Goal: Information Seeking & Learning: Check status

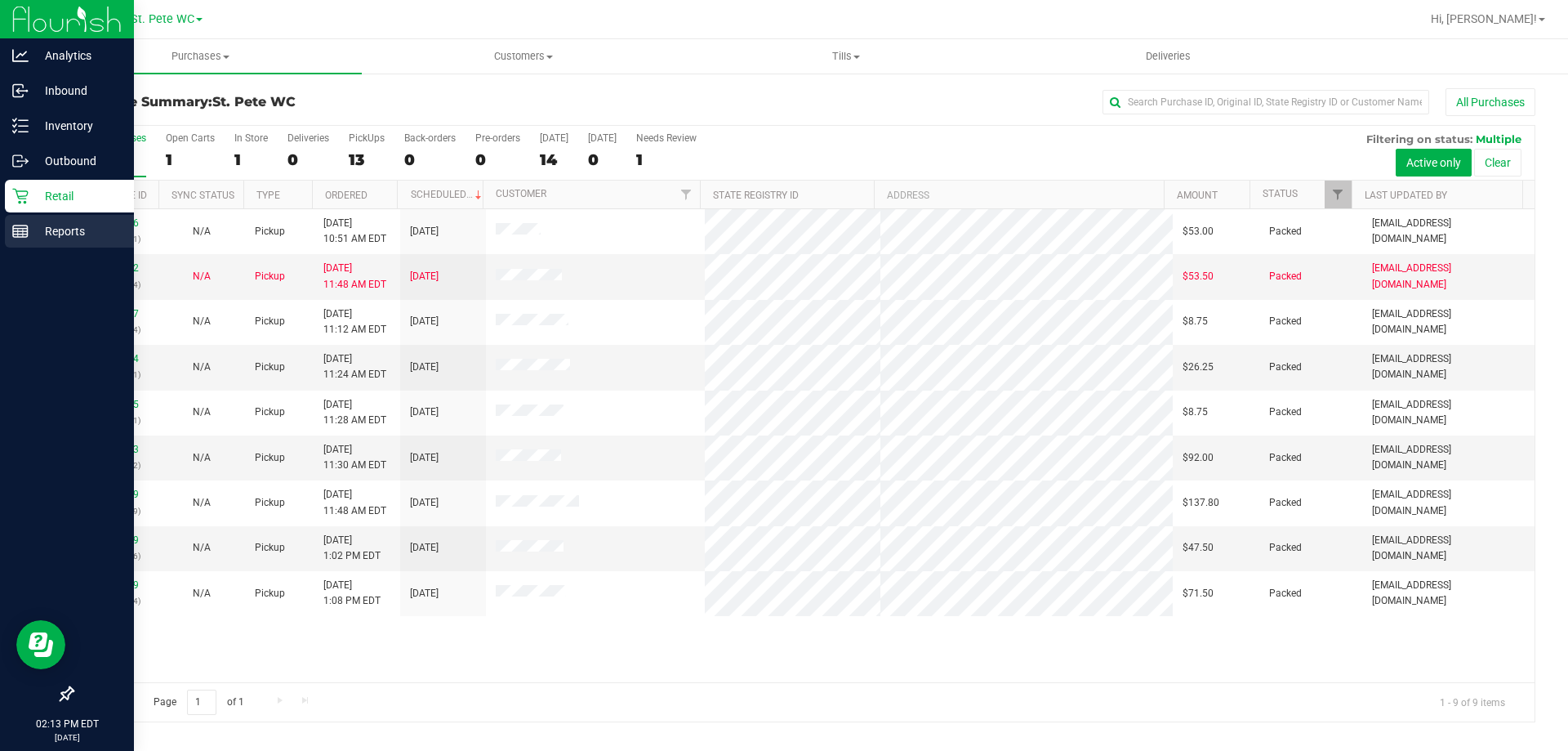
click at [60, 235] on p "Reports" at bounding box center [77, 231] width 98 height 20
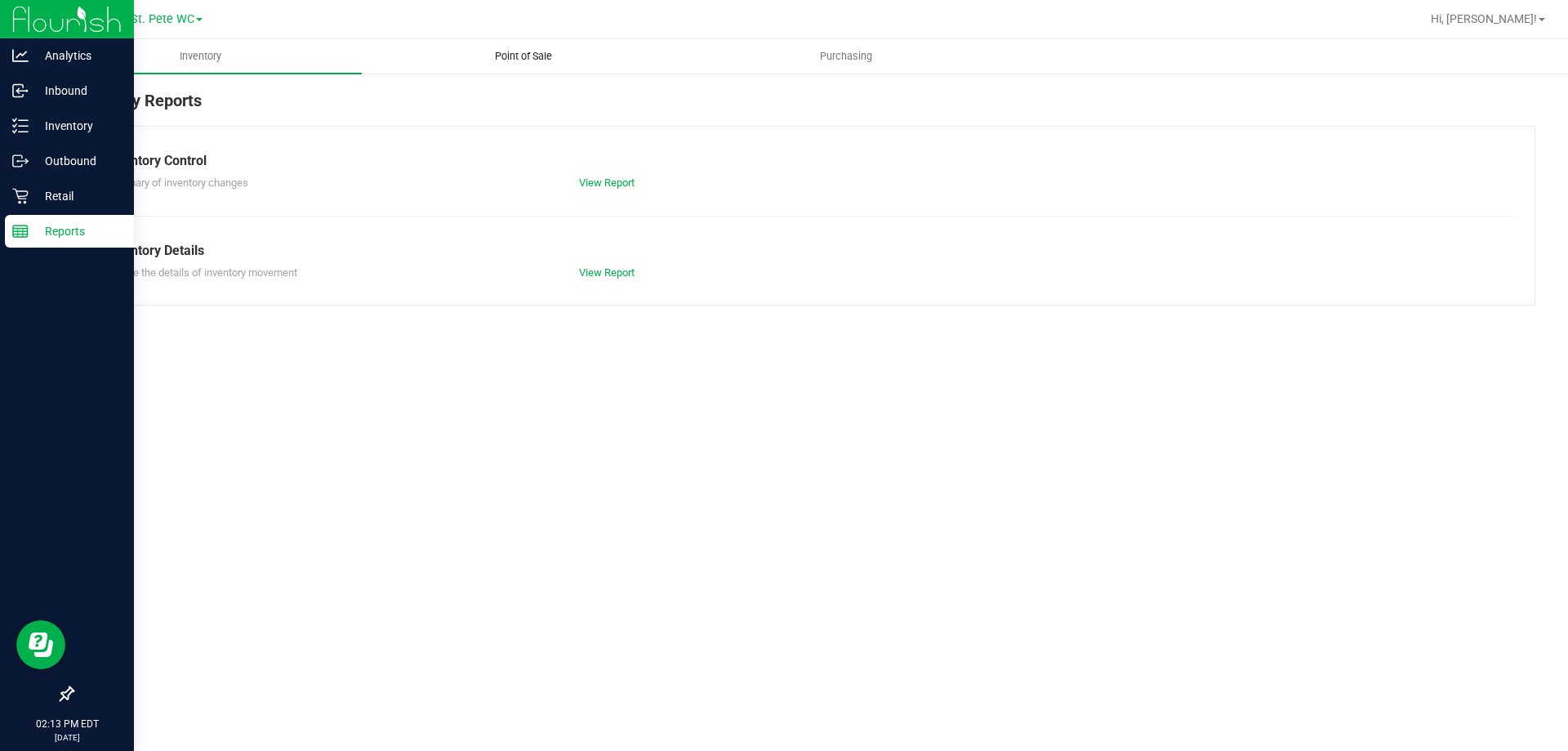
click at [533, 62] on span "Point of Sale" at bounding box center [523, 56] width 101 height 15
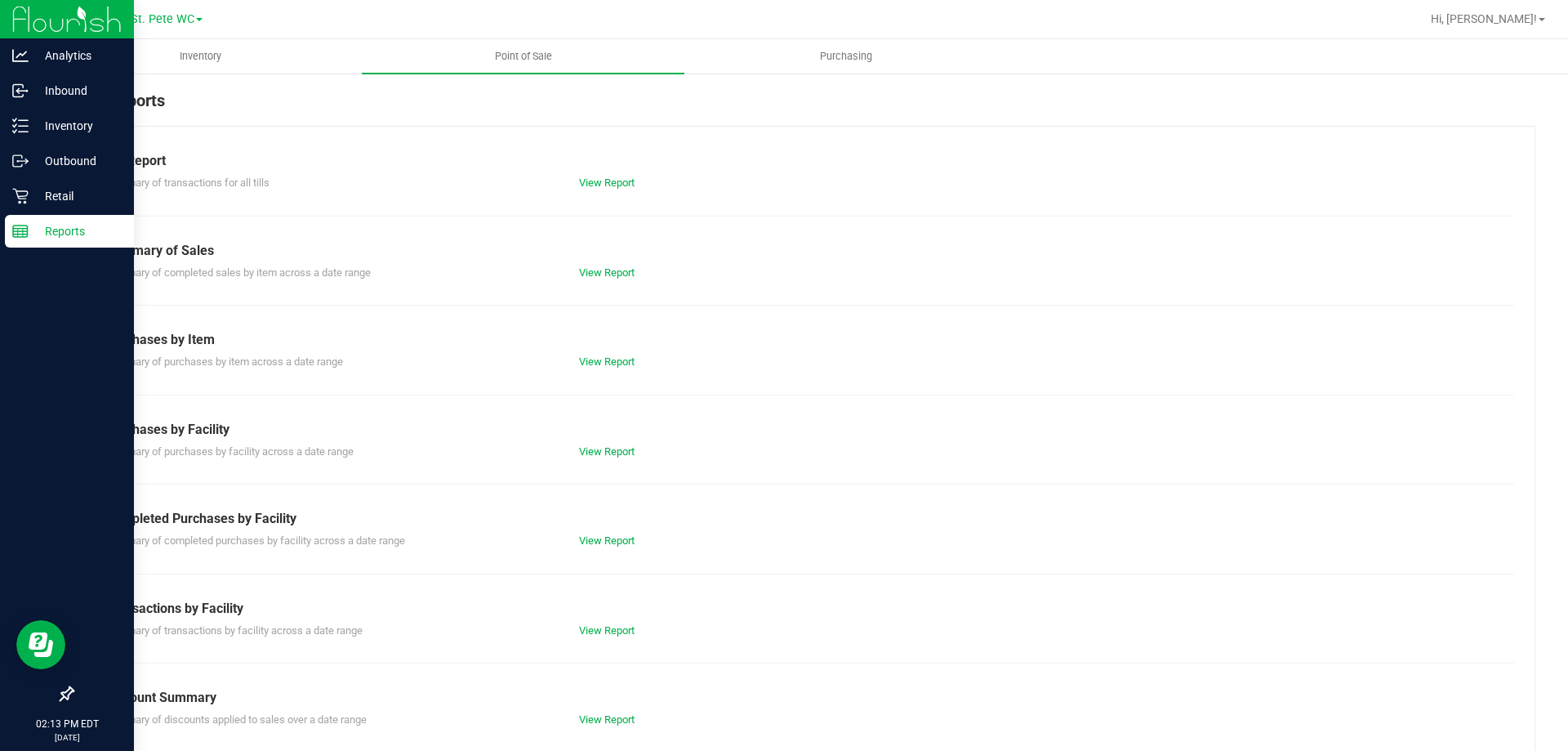
click at [611, 175] on div "View Report" at bounding box center [803, 183] width 474 height 16
click at [609, 182] on link "View Report" at bounding box center [607, 183] width 55 height 12
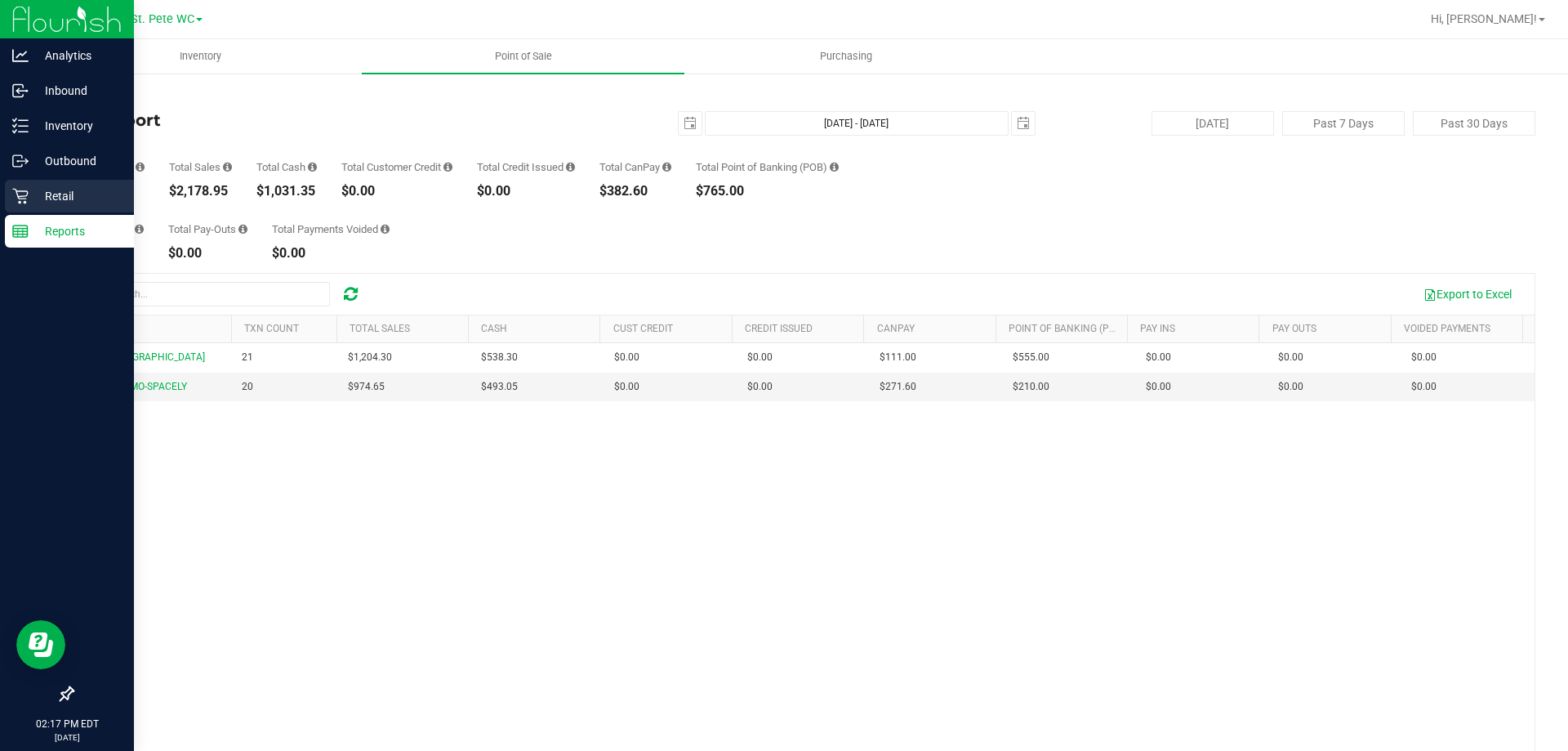
click at [29, 190] on p "Retail" at bounding box center [77, 196] width 98 height 20
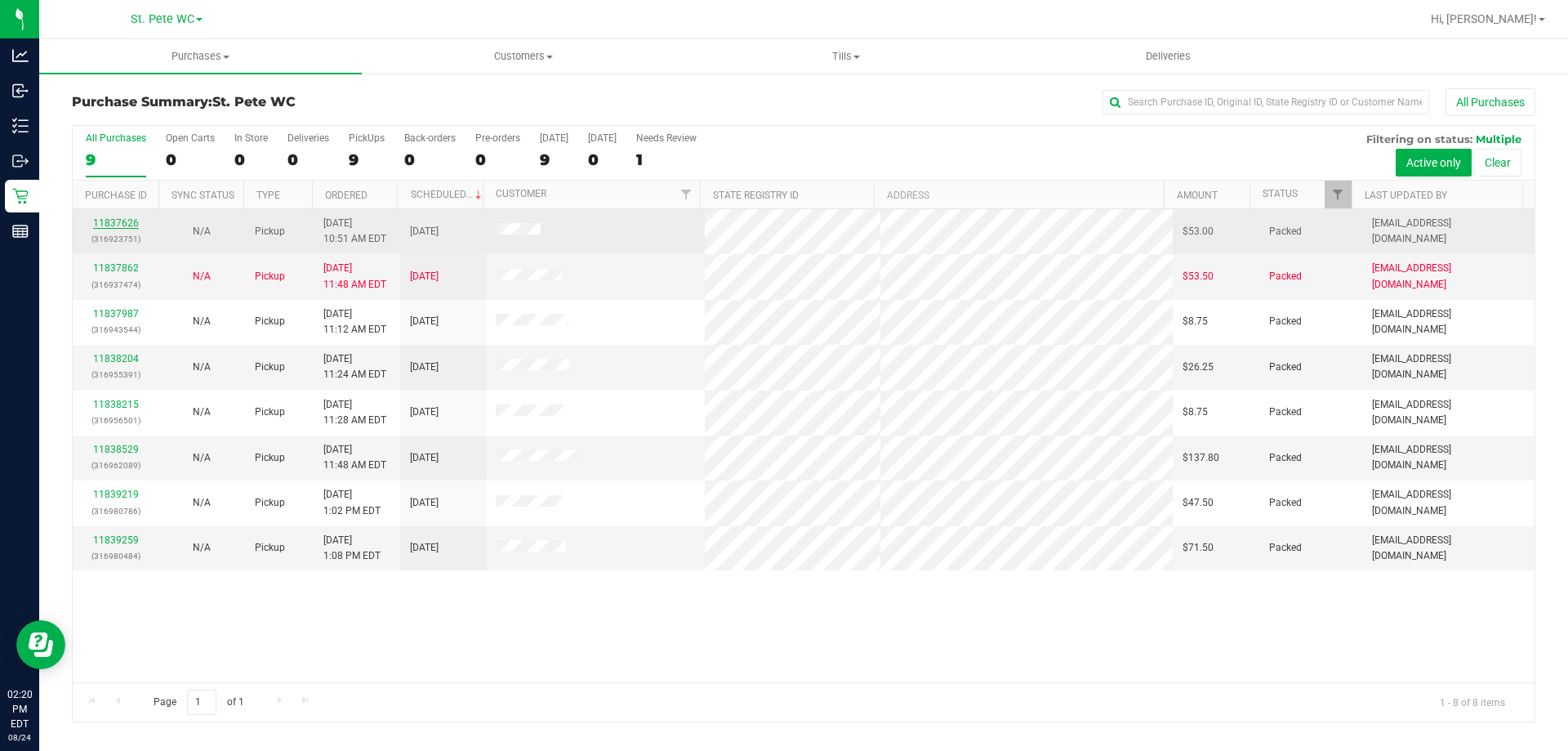
click at [117, 222] on link "11837626" at bounding box center [115, 223] width 46 height 11
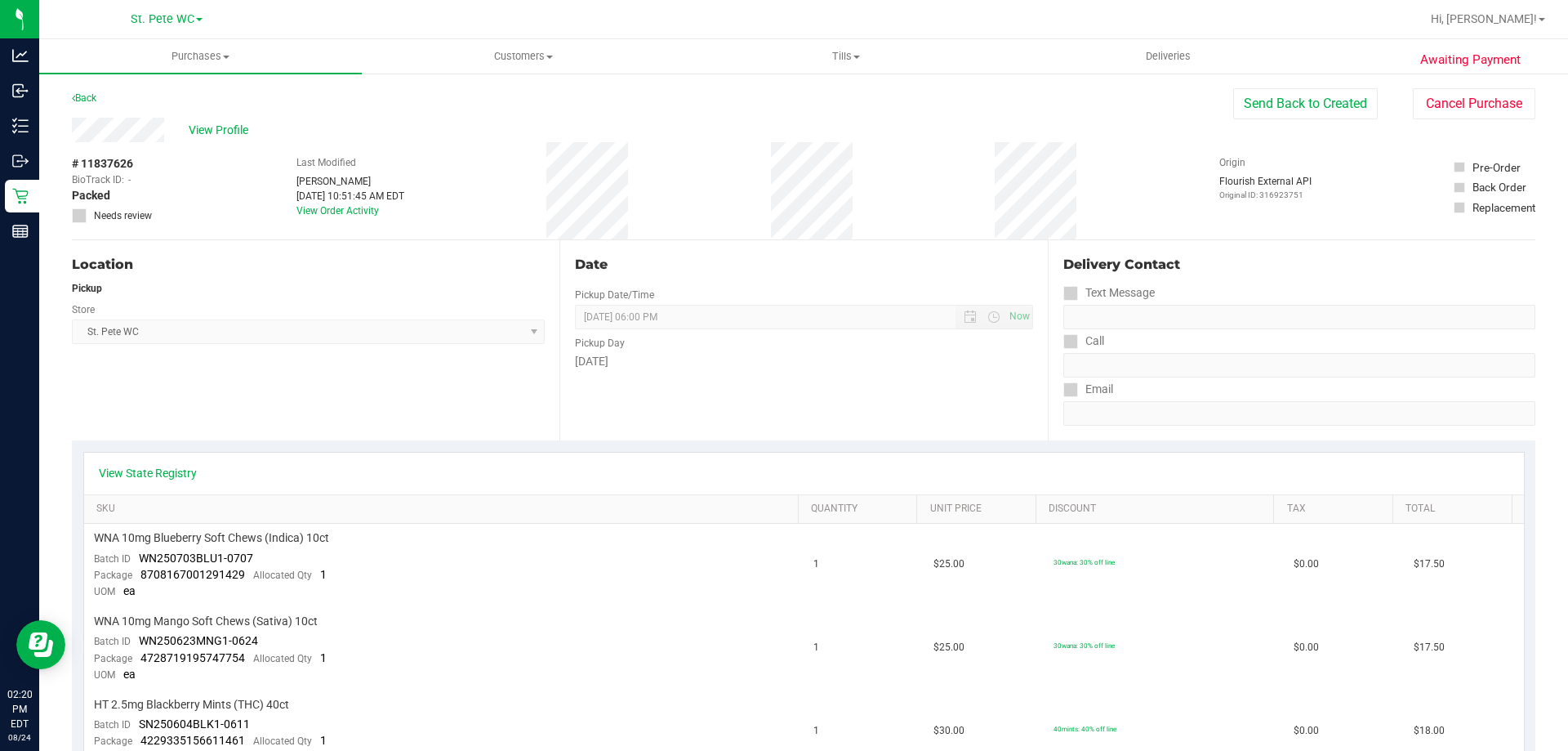
click at [215, 118] on div "View Profile" at bounding box center [652, 130] width 1162 height 24
click at [217, 132] on span "View Profile" at bounding box center [221, 130] width 65 height 17
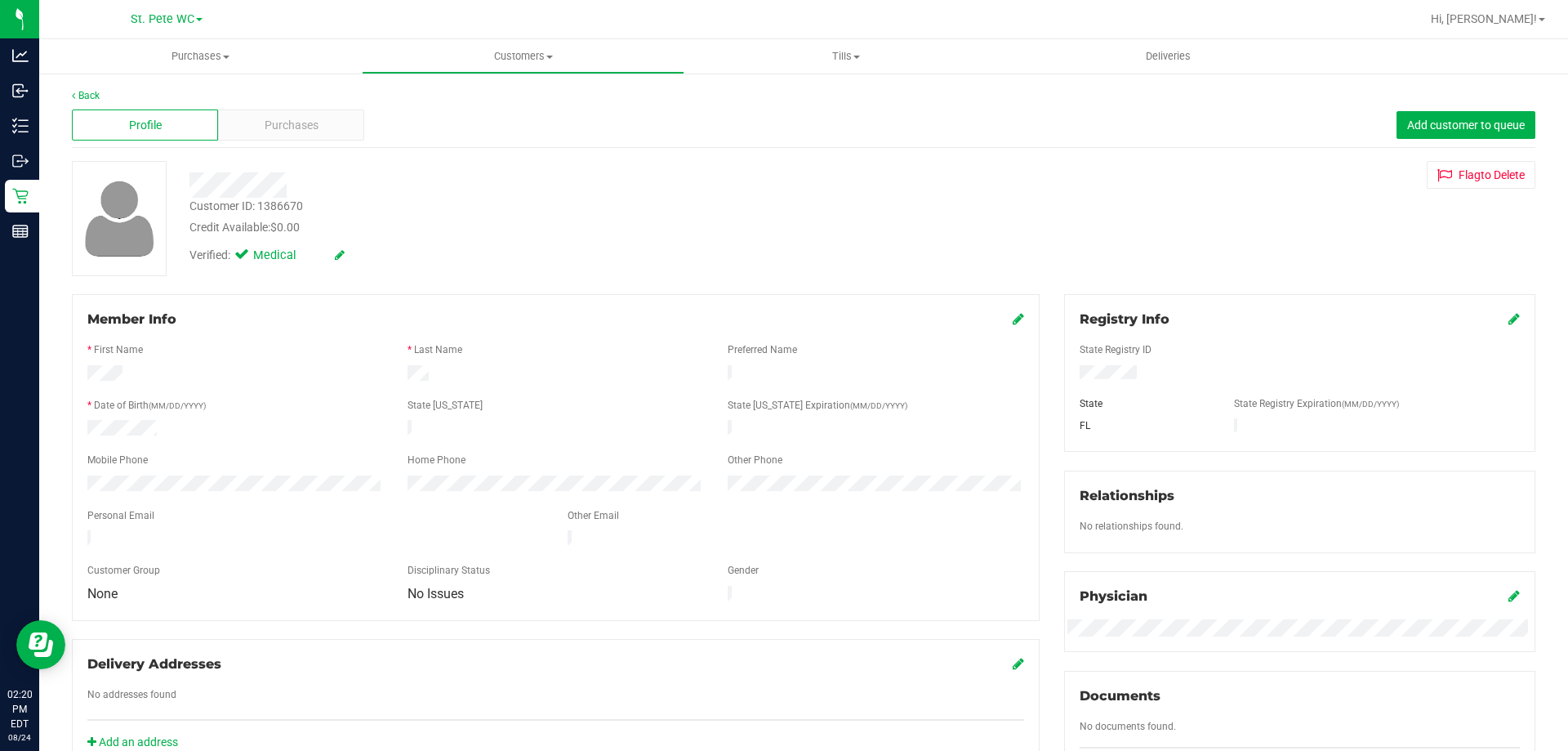
click at [218, 132] on div "Purchases" at bounding box center [291, 125] width 146 height 31
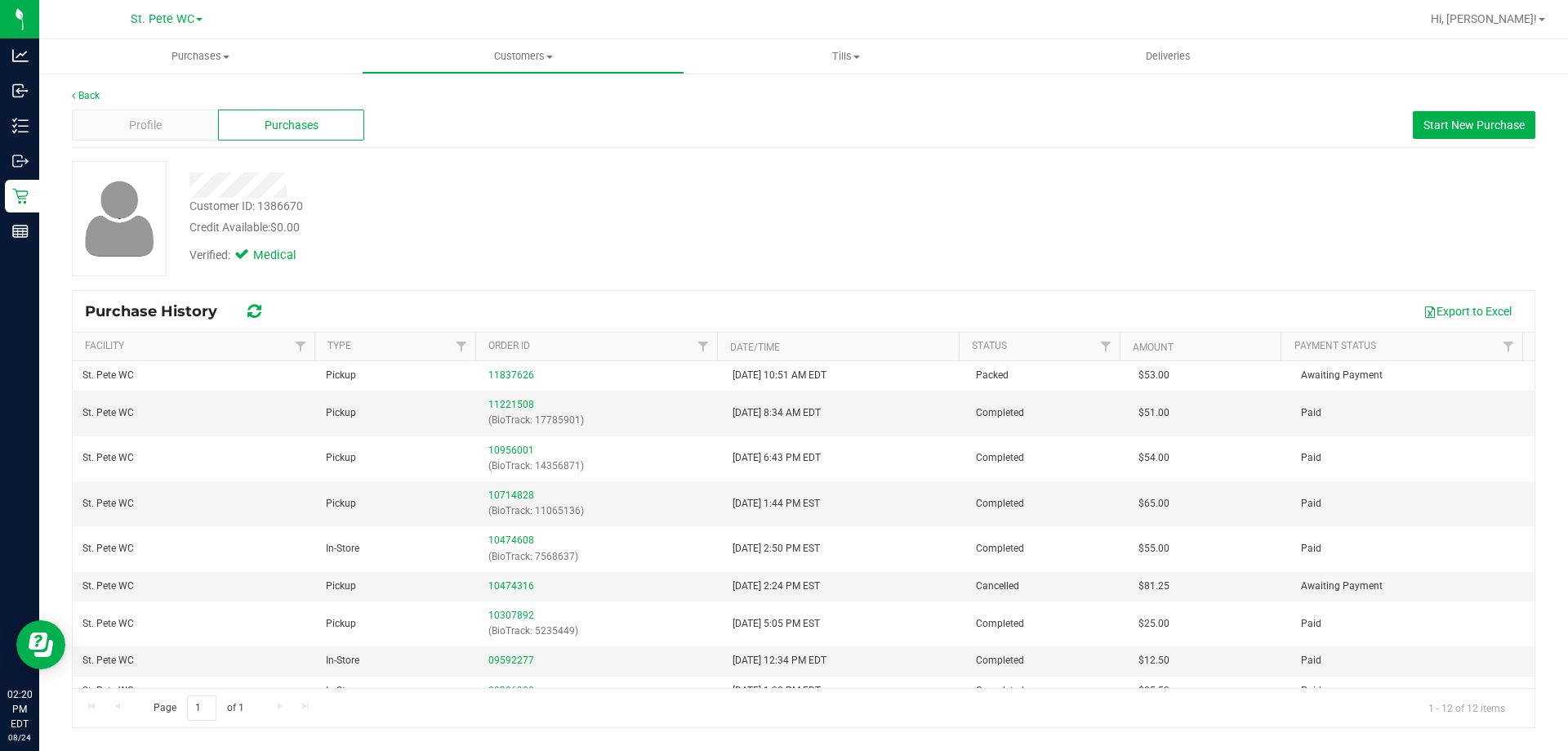
click at [657, 211] on div "Customer ID: 1386670 Credit Available: $0.00" at bounding box center [549, 217] width 744 height 38
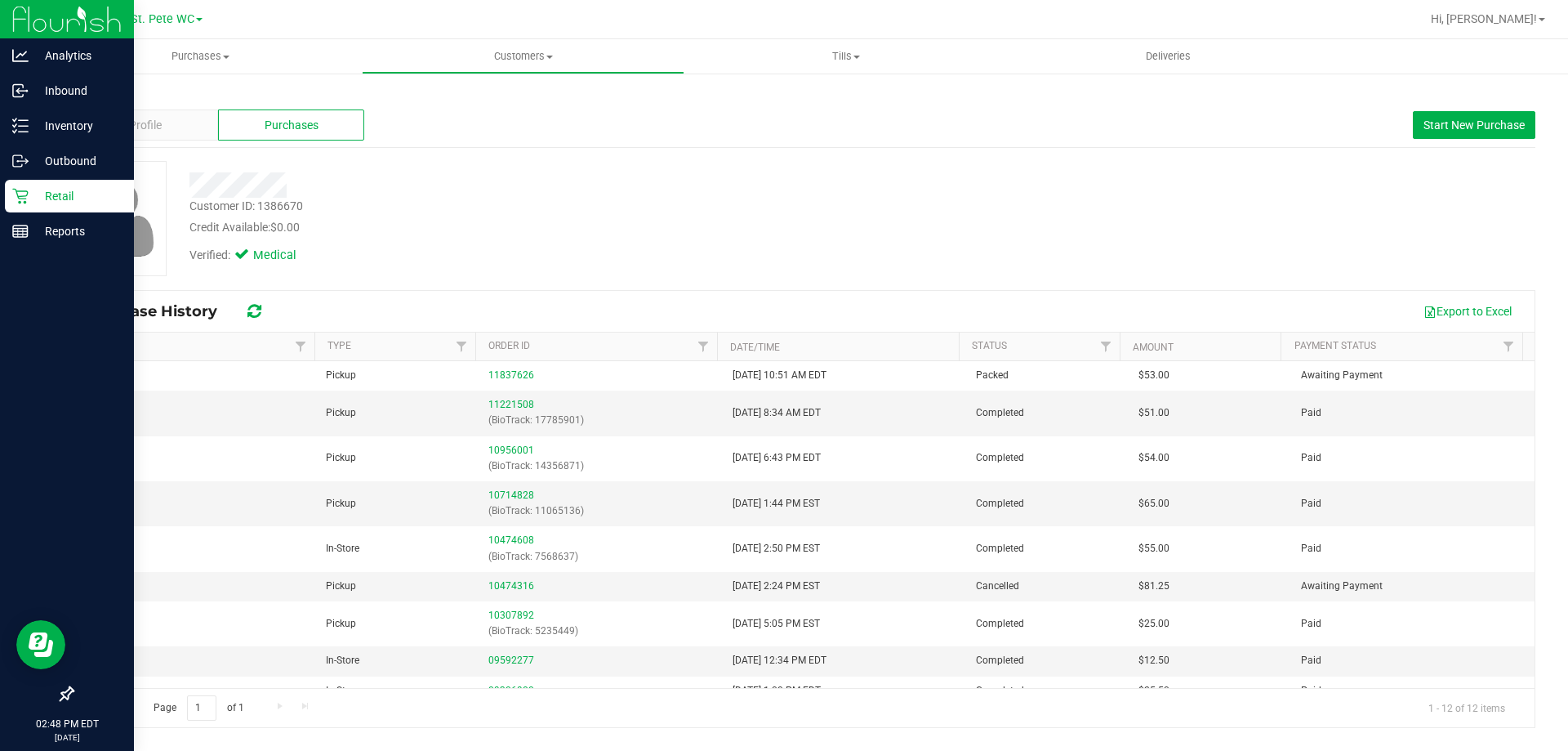
click at [16, 203] on icon at bounding box center [20, 196] width 16 height 16
